Goal: Check status

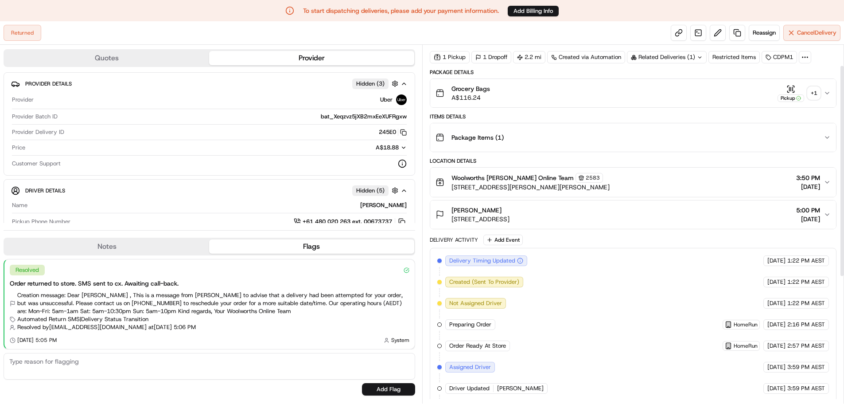
scroll to position [44, 0]
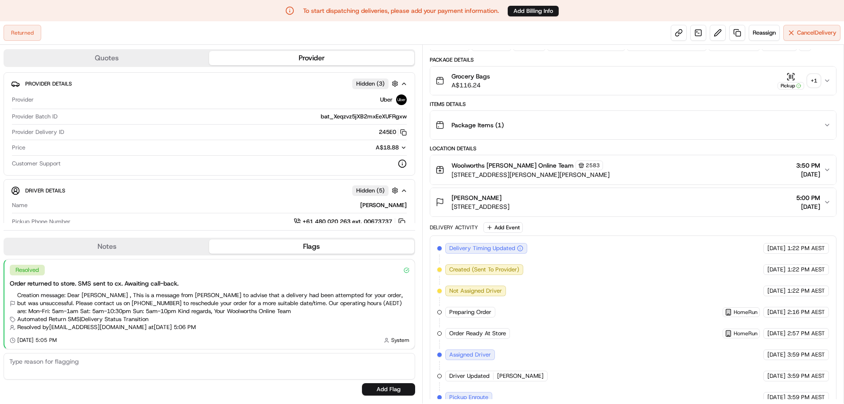
click at [814, 81] on div "+ 1" at bounding box center [814, 80] width 12 height 12
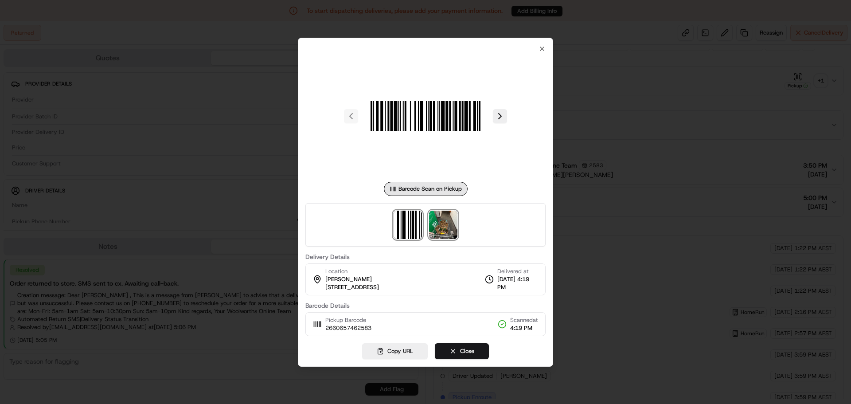
click at [447, 226] on img at bounding box center [443, 224] width 28 height 28
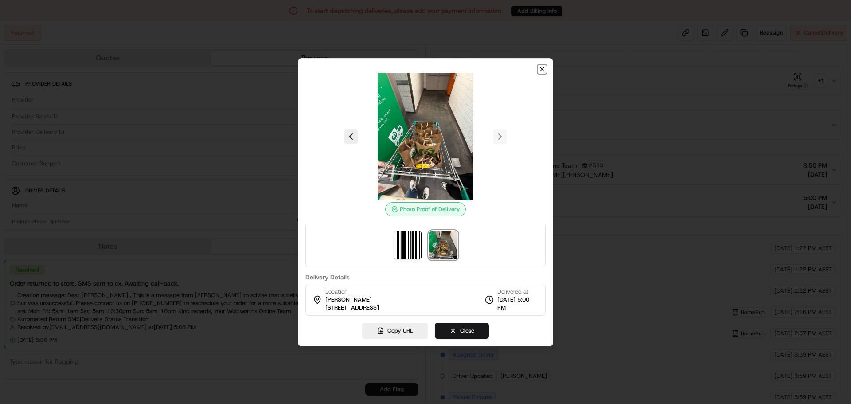
click at [539, 69] on icon "button" at bounding box center [541, 69] width 7 height 7
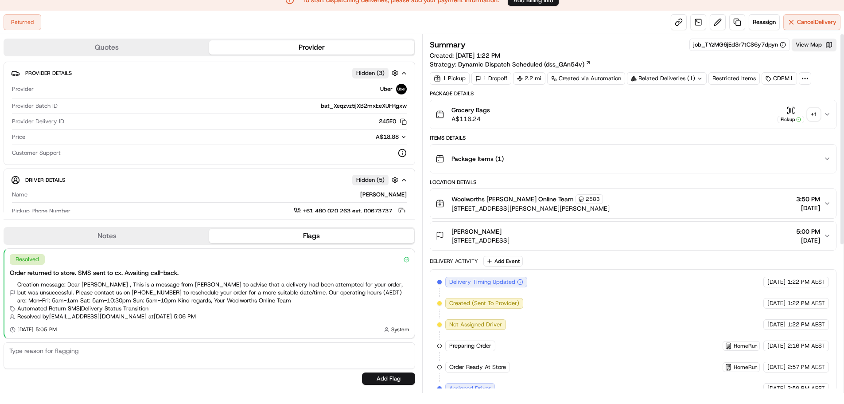
scroll to position [0, 0]
